Goal: Ask a question: Seek information or help from site administrators or community

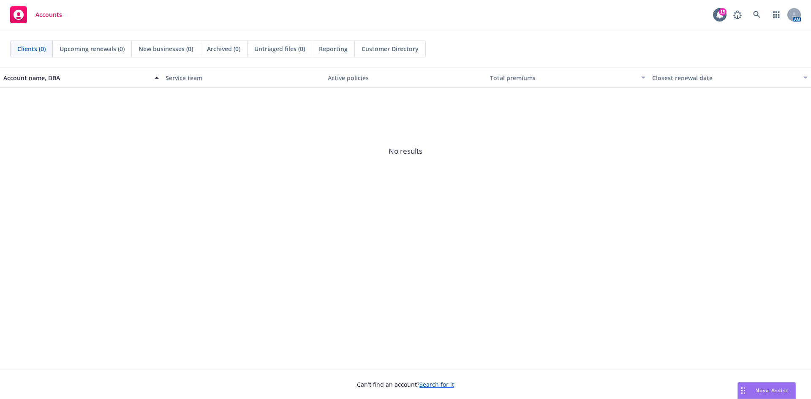
click at [769, 391] on span "Nova Assist" at bounding box center [771, 390] width 33 height 7
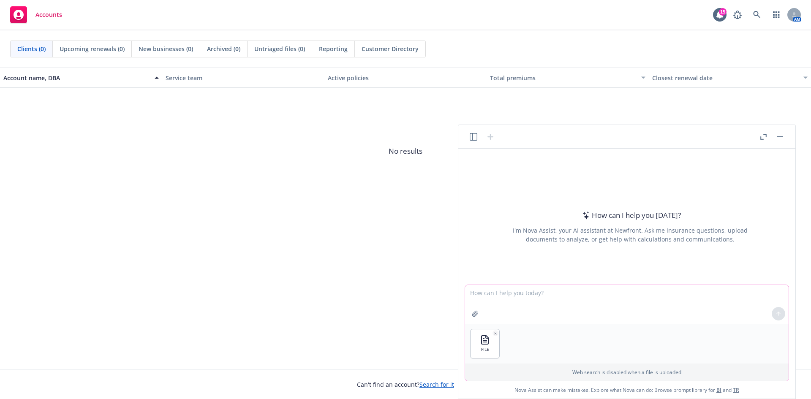
click at [472, 293] on textarea at bounding box center [627, 304] width 324 height 39
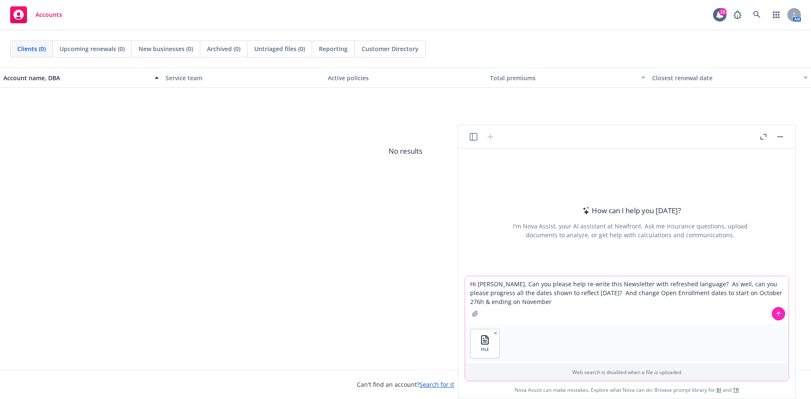
click at [756, 293] on textarea "Hi [PERSON_NAME], Can you please help re-write this Newsletter with refreshed l…" at bounding box center [627, 300] width 324 height 48
click at [534, 303] on textarea "Hi [PERSON_NAME], Can you please help re-write this Newsletter with refreshed l…" at bounding box center [627, 300] width 324 height 48
drag, startPoint x: 778, startPoint y: 313, endPoint x: 672, endPoint y: 310, distance: 105.6
click at [672, 310] on div "Hi [PERSON_NAME], Can you please help re-write this Newsletter with refreshed l…" at bounding box center [627, 300] width 324 height 48
click at [686, 286] on textarea "Hi [PERSON_NAME], Can you please help re-write this Newsletter with refreshed l…" at bounding box center [627, 300] width 324 height 48
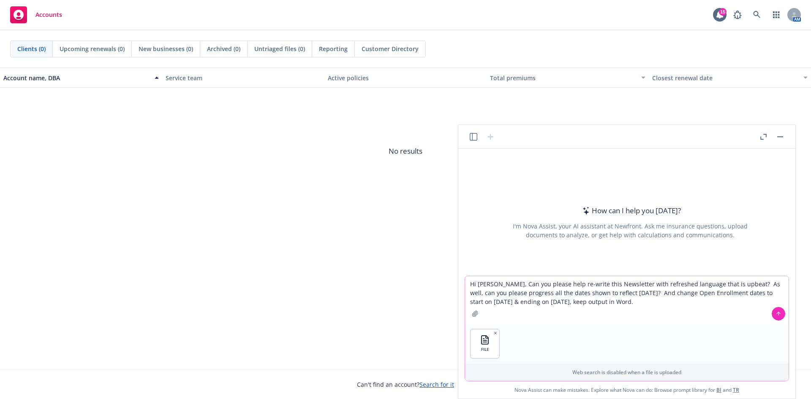
type textarea "Hi [PERSON_NAME], Can you please help re-write this Newsletter with refreshed l…"
click at [777, 314] on icon at bounding box center [778, 313] width 3 height 2
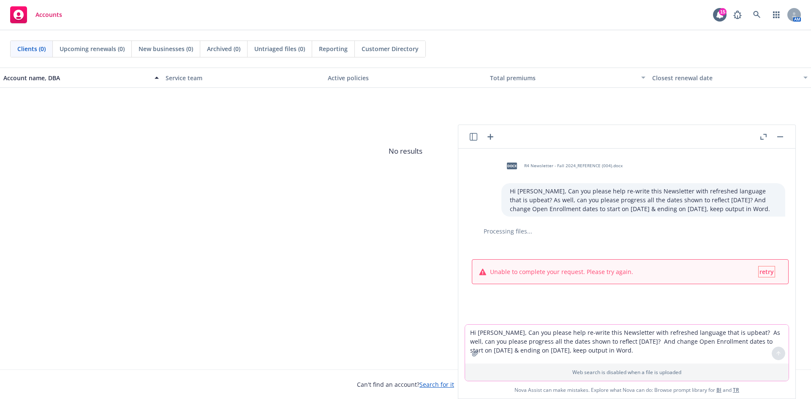
click at [762, 276] on span "retry" at bounding box center [766, 272] width 14 height 8
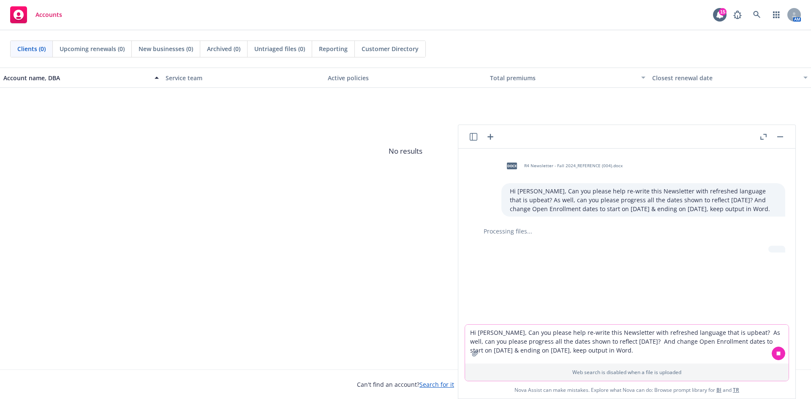
scroll to position [3, 0]
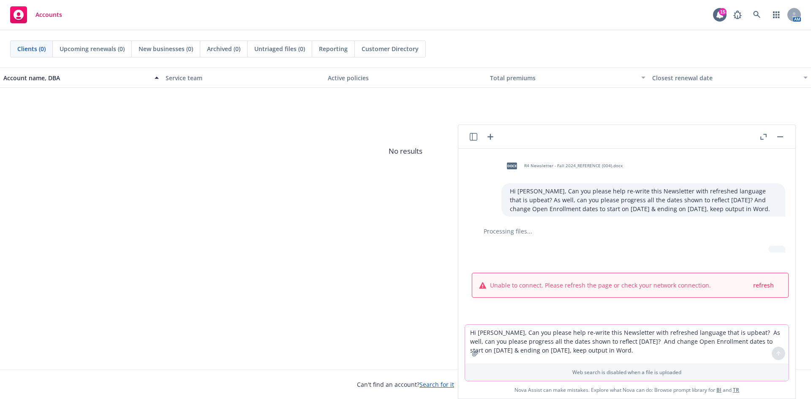
drag, startPoint x: 488, startPoint y: 335, endPoint x: 493, endPoint y: 334, distance: 4.7
click at [489, 334] on textarea "Hi [PERSON_NAME], Can you please help re-write this Newsletter with refreshed l…" at bounding box center [627, 344] width 324 height 39
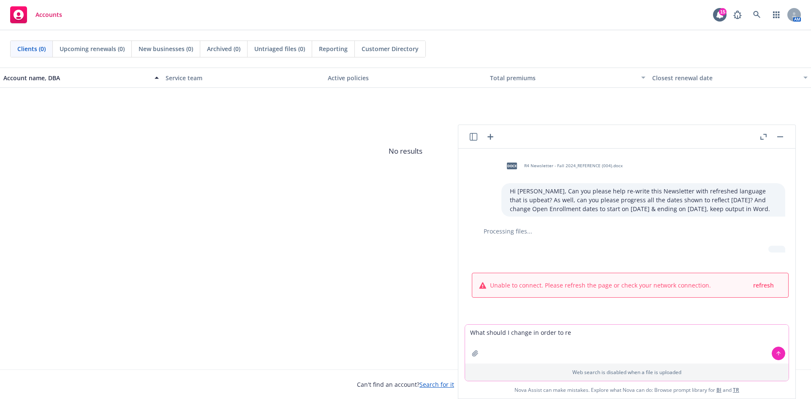
click at [591, 339] on textarea "What should I change in order to re" at bounding box center [627, 344] width 324 height 39
type textarea "What should I change in order to refresh this newsletter?"
click at [776, 353] on icon at bounding box center [778, 354] width 6 height 6
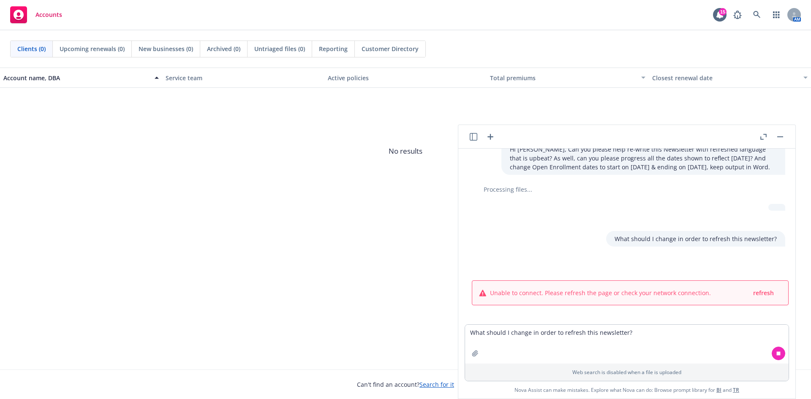
scroll to position [38, 0]
